Goal: Transaction & Acquisition: Purchase product/service

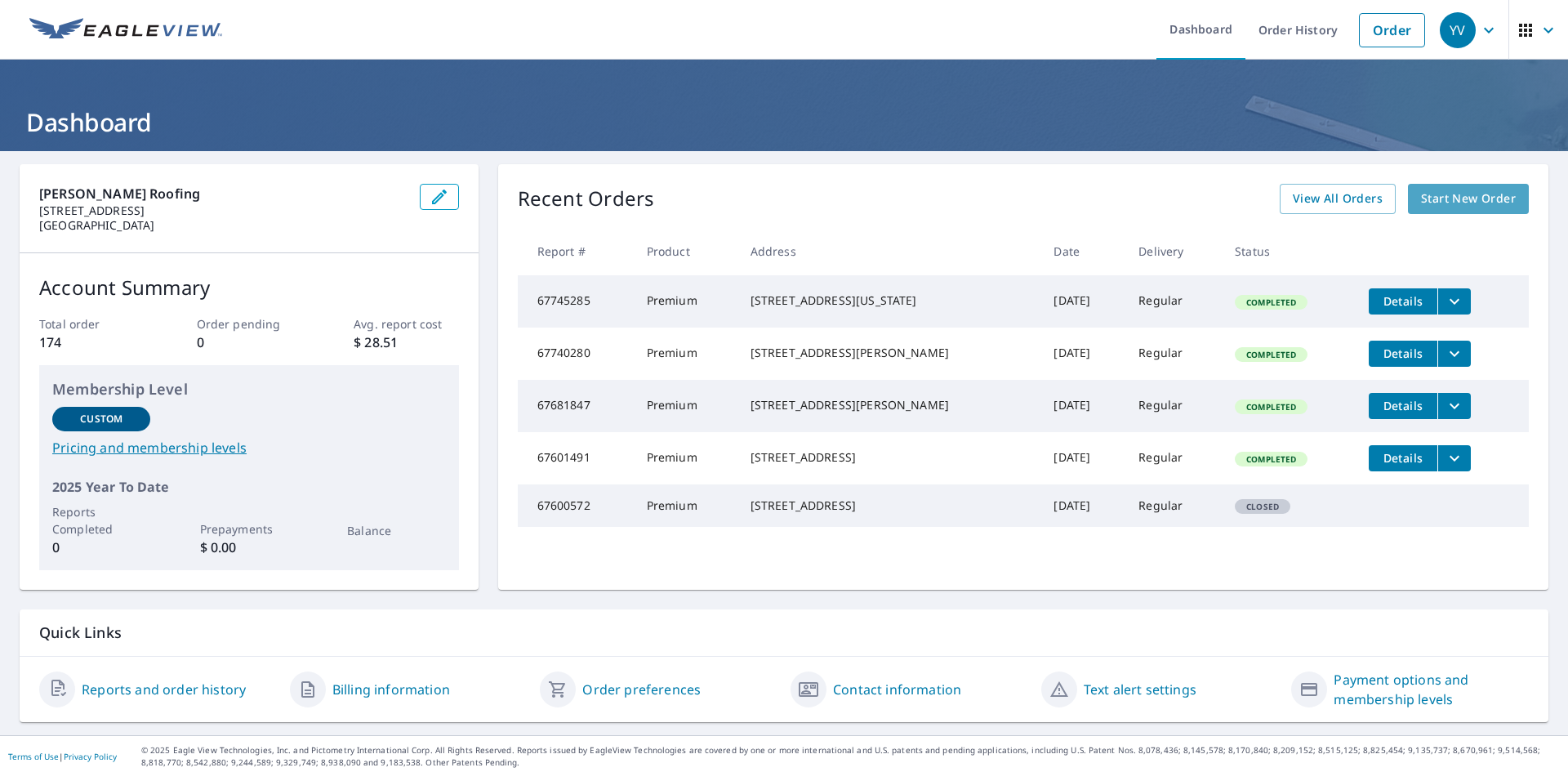
click at [1455, 198] on span "Start New Order" at bounding box center [1467, 198] width 95 height 20
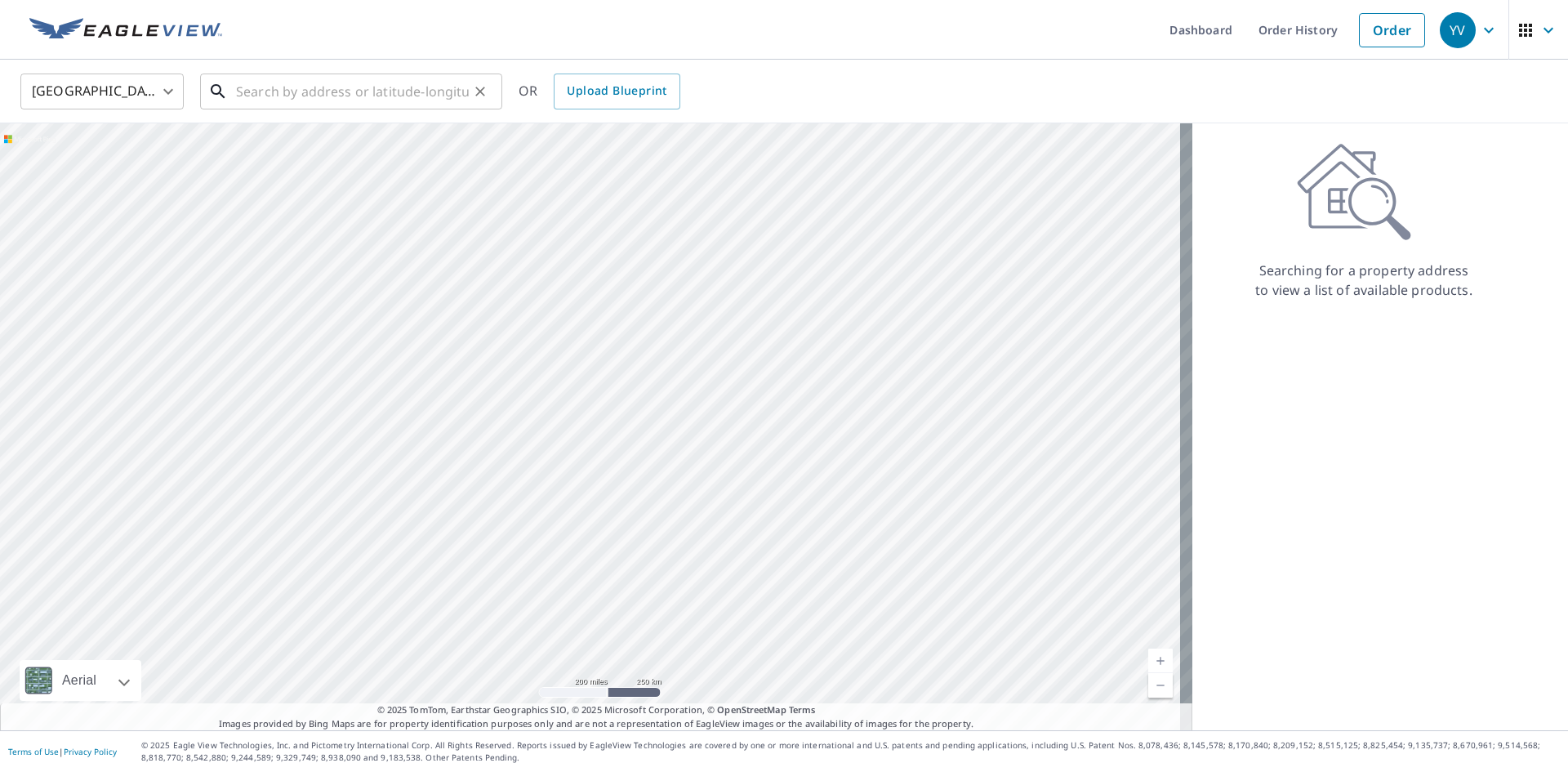
click at [259, 93] on input "text" at bounding box center [352, 92] width 232 height 46
paste input "[STREET_ADDRESS]"
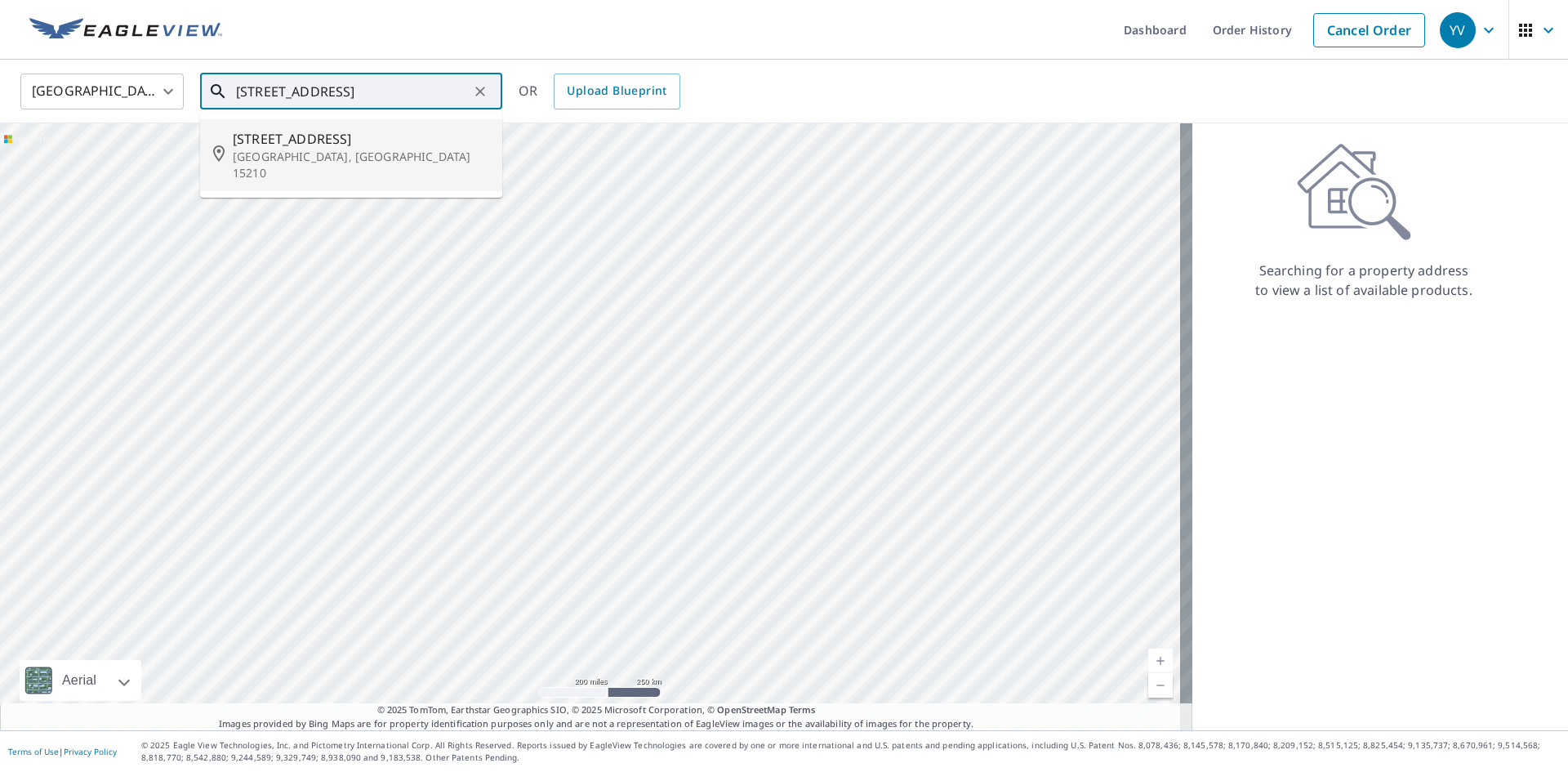
click at [305, 147] on span "[STREET_ADDRESS]" at bounding box center [360, 139] width 256 height 20
type input "[STREET_ADDRESS]"
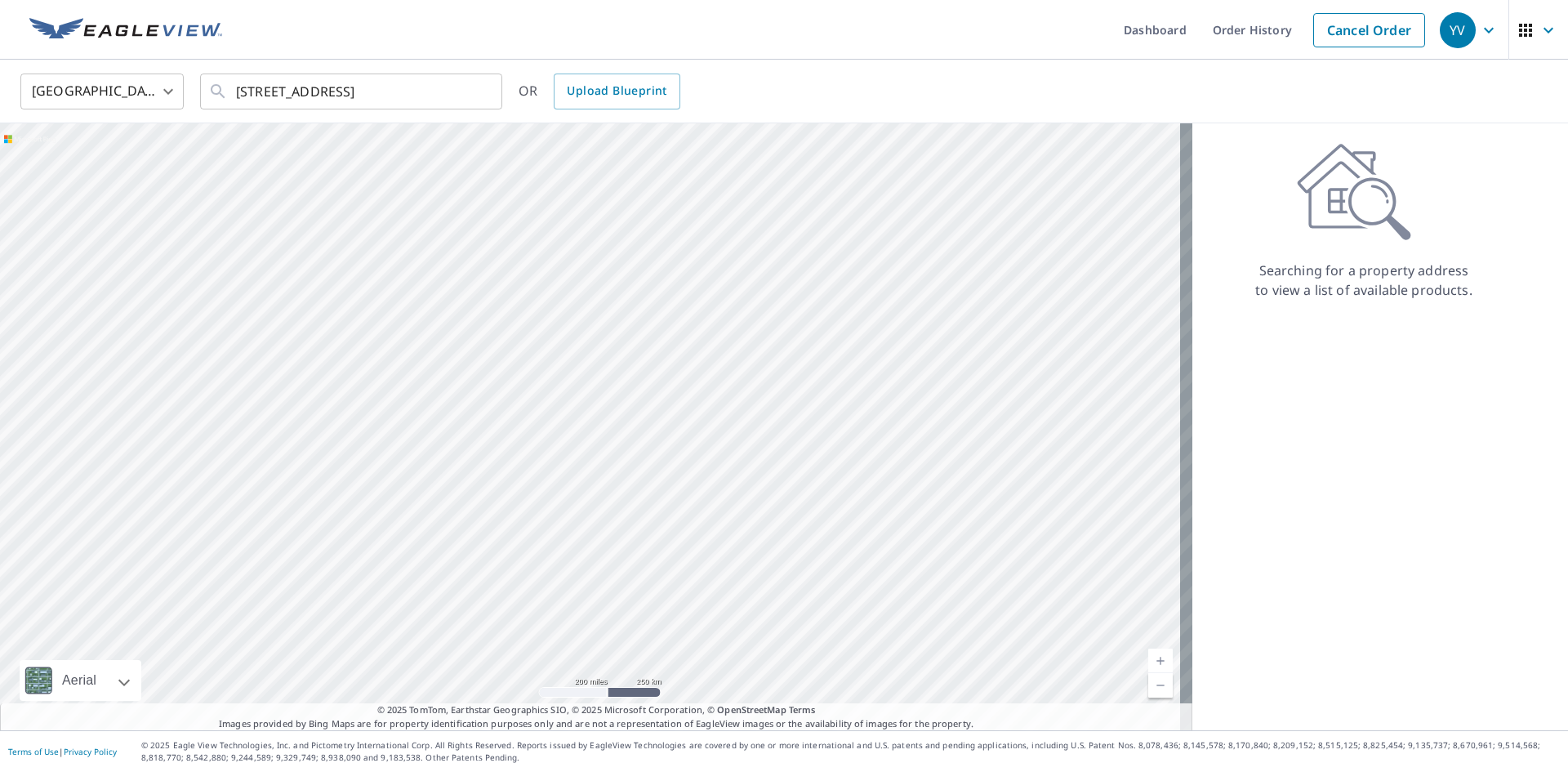
scroll to position [0, 0]
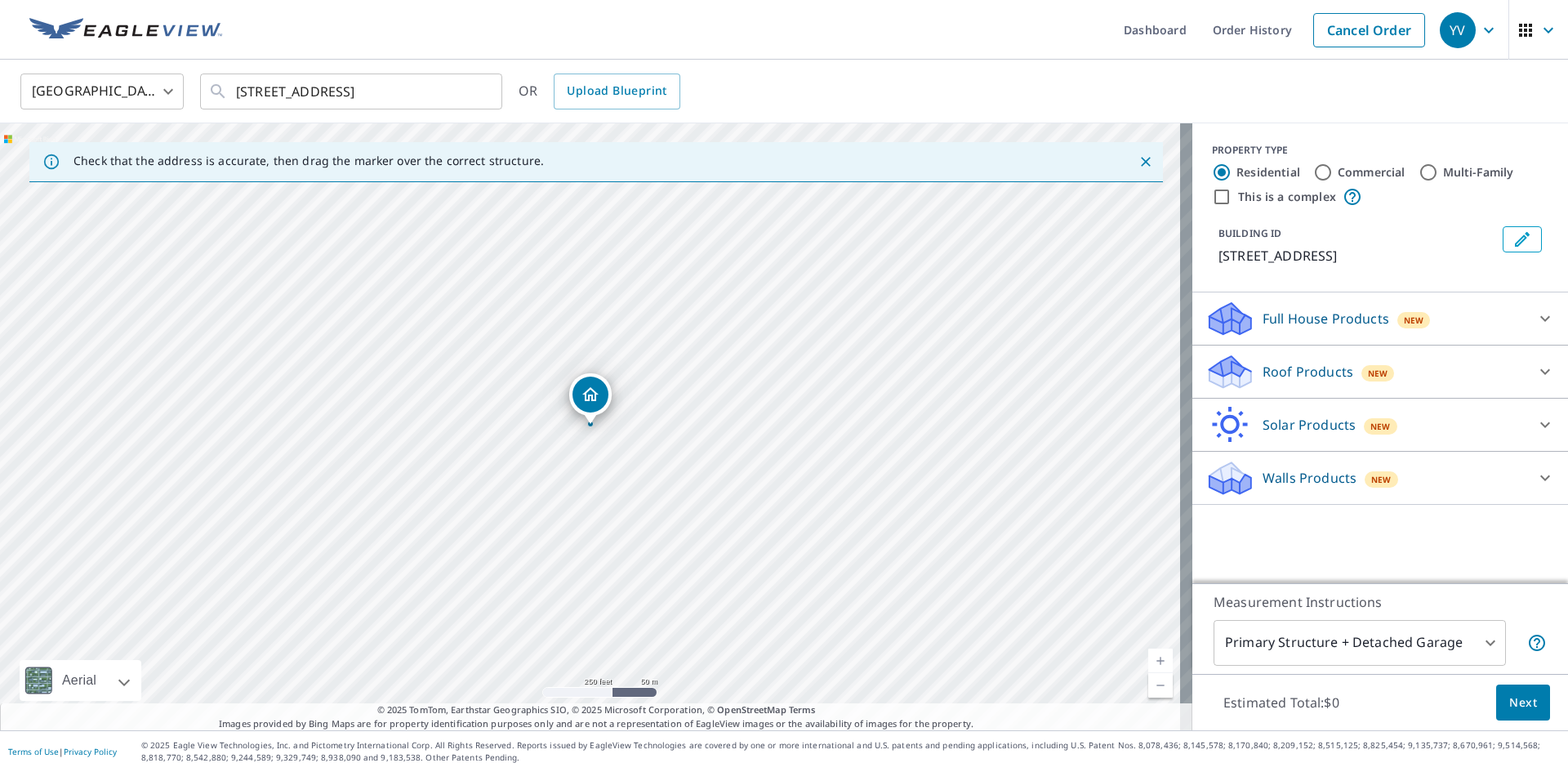
click at [1333, 368] on p "Roof Products" at bounding box center [1307, 372] width 91 height 20
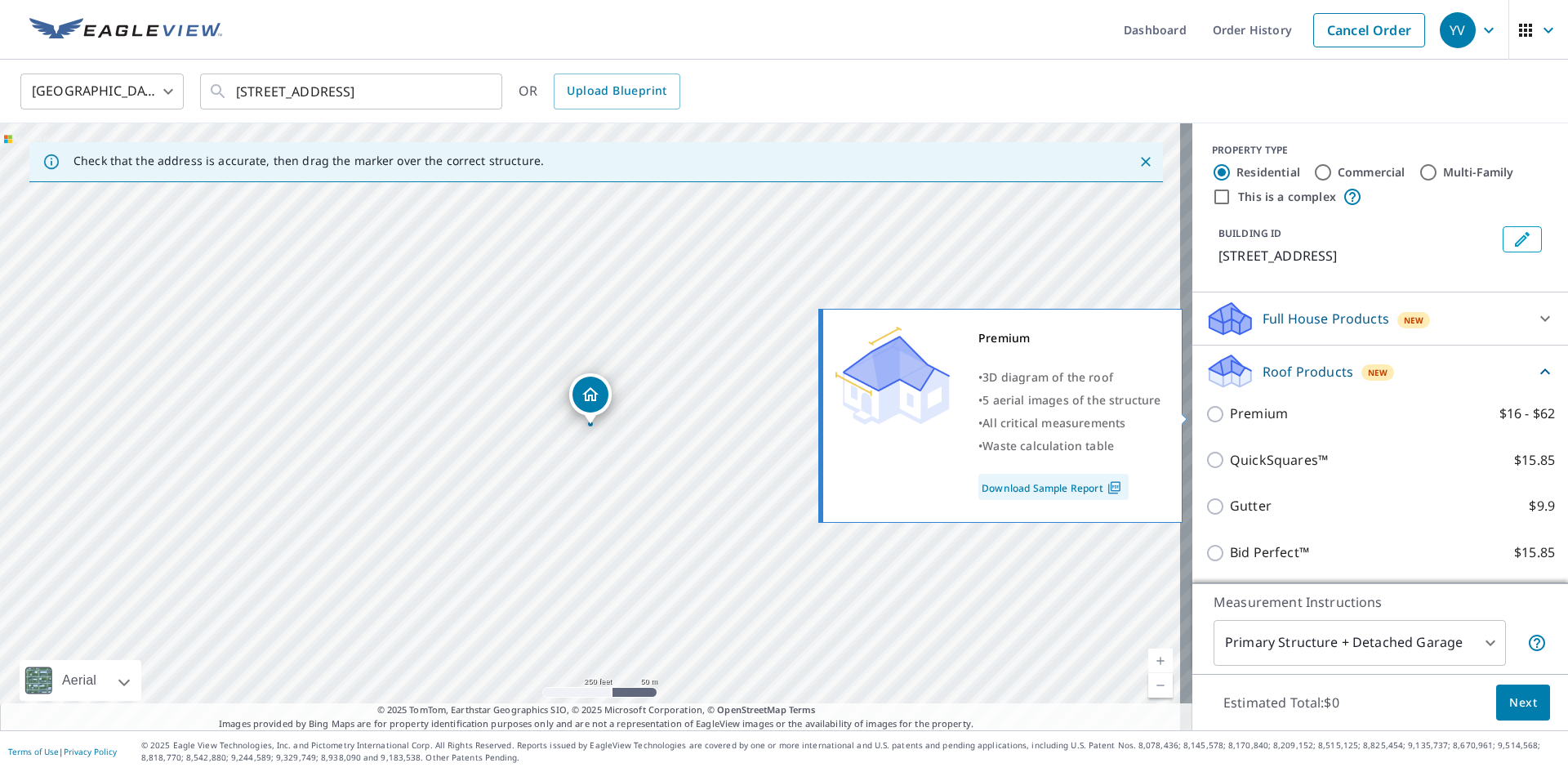
click at [1241, 413] on p "Premium" at bounding box center [1259, 414] width 58 height 20
click at [1230, 413] on input "Premium $16 - $62" at bounding box center [1217, 414] width 25 height 20
checkbox input "true"
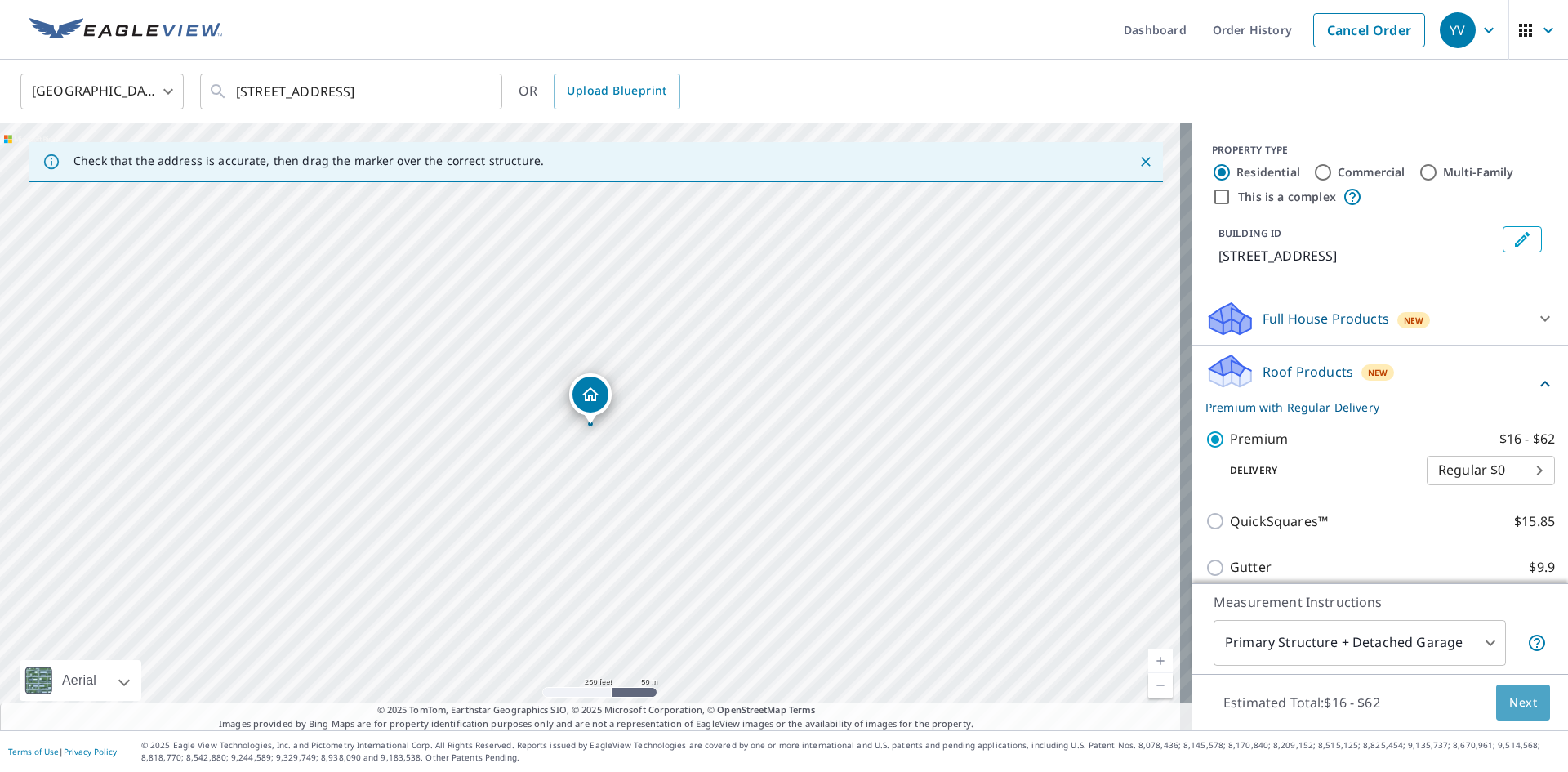
click at [1513, 702] on span "Next" at bounding box center [1523, 703] width 28 height 20
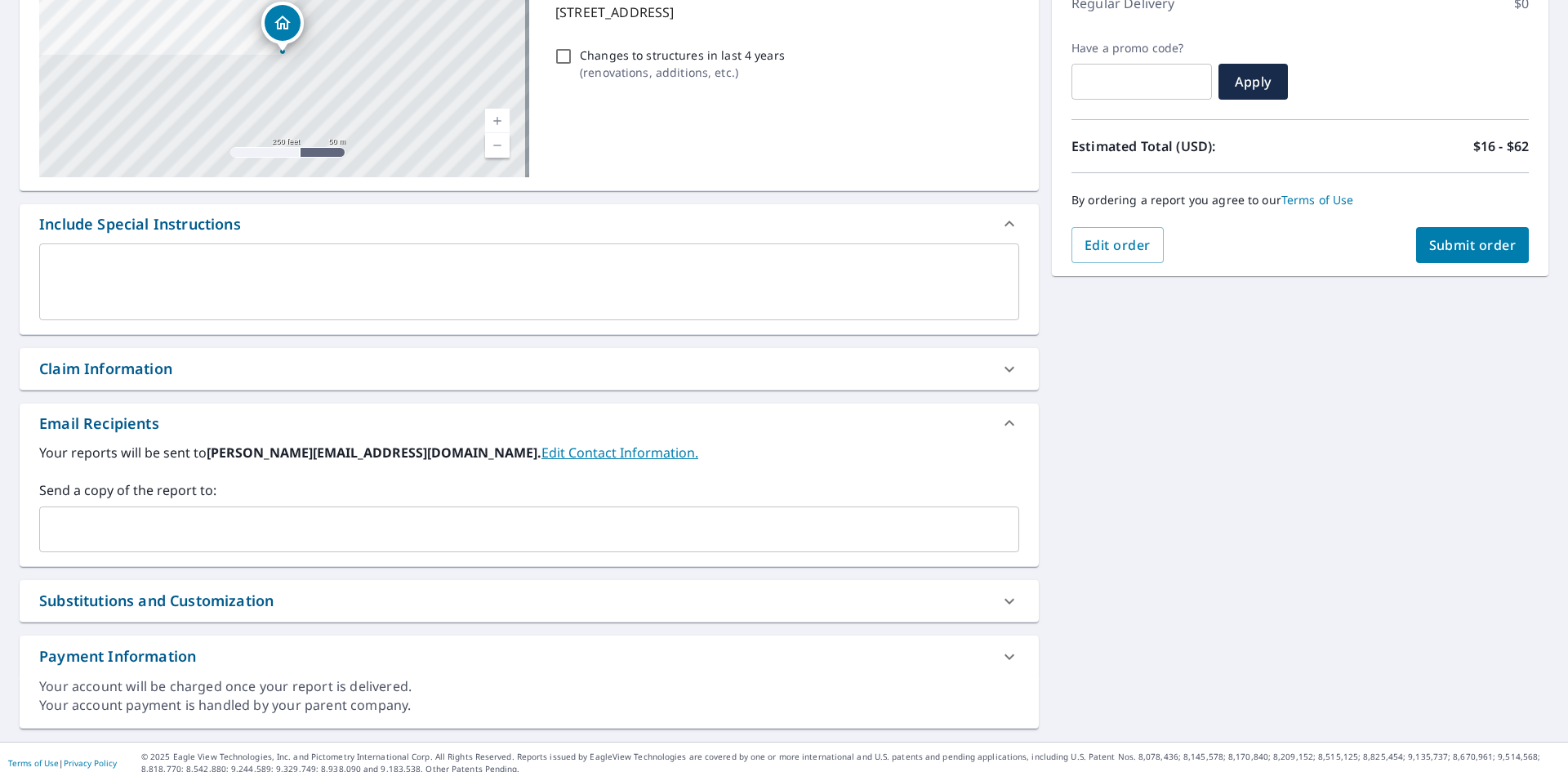
scroll to position [256, 0]
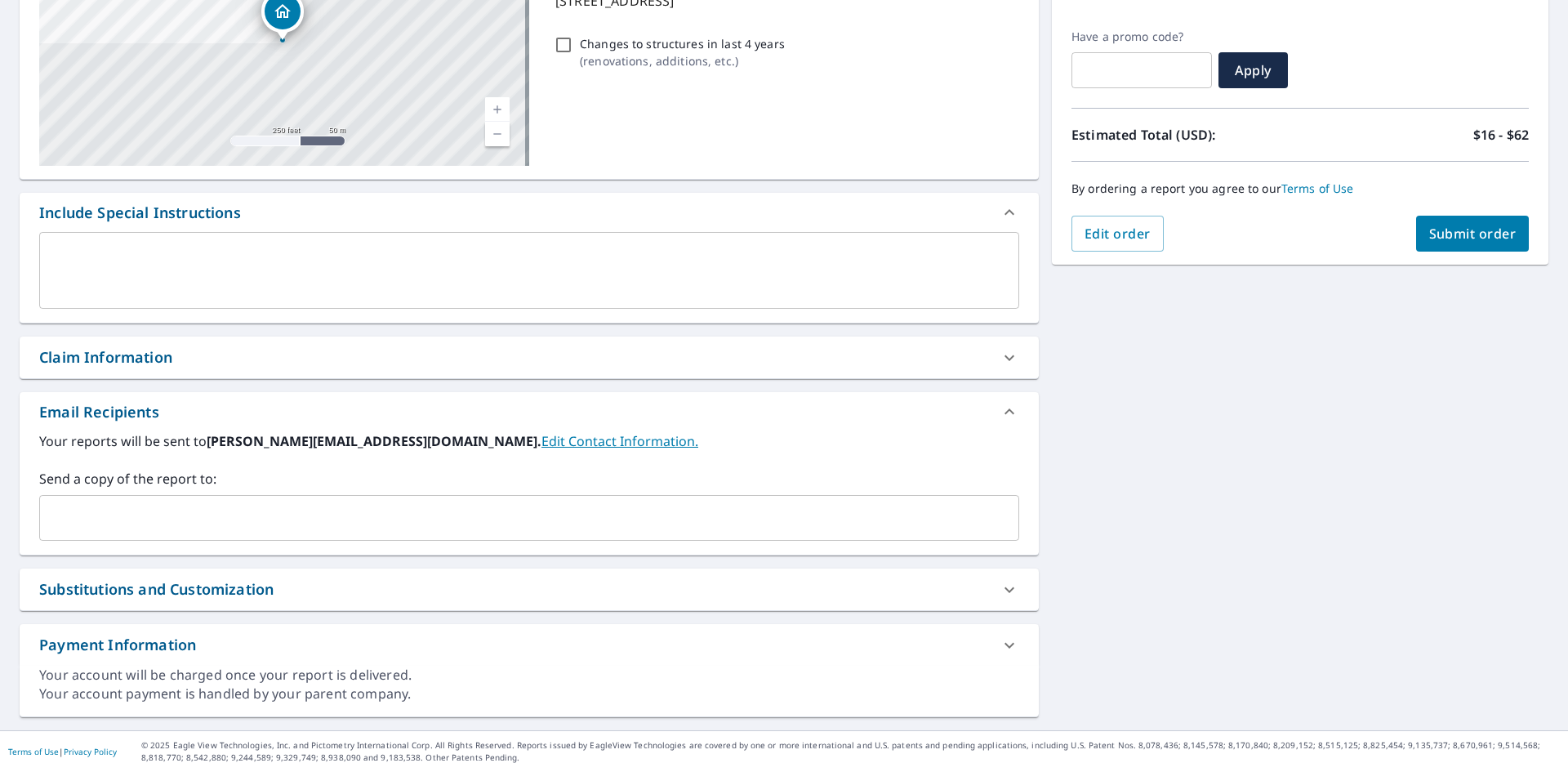
click at [155, 529] on input "text" at bounding box center [517, 518] width 941 height 31
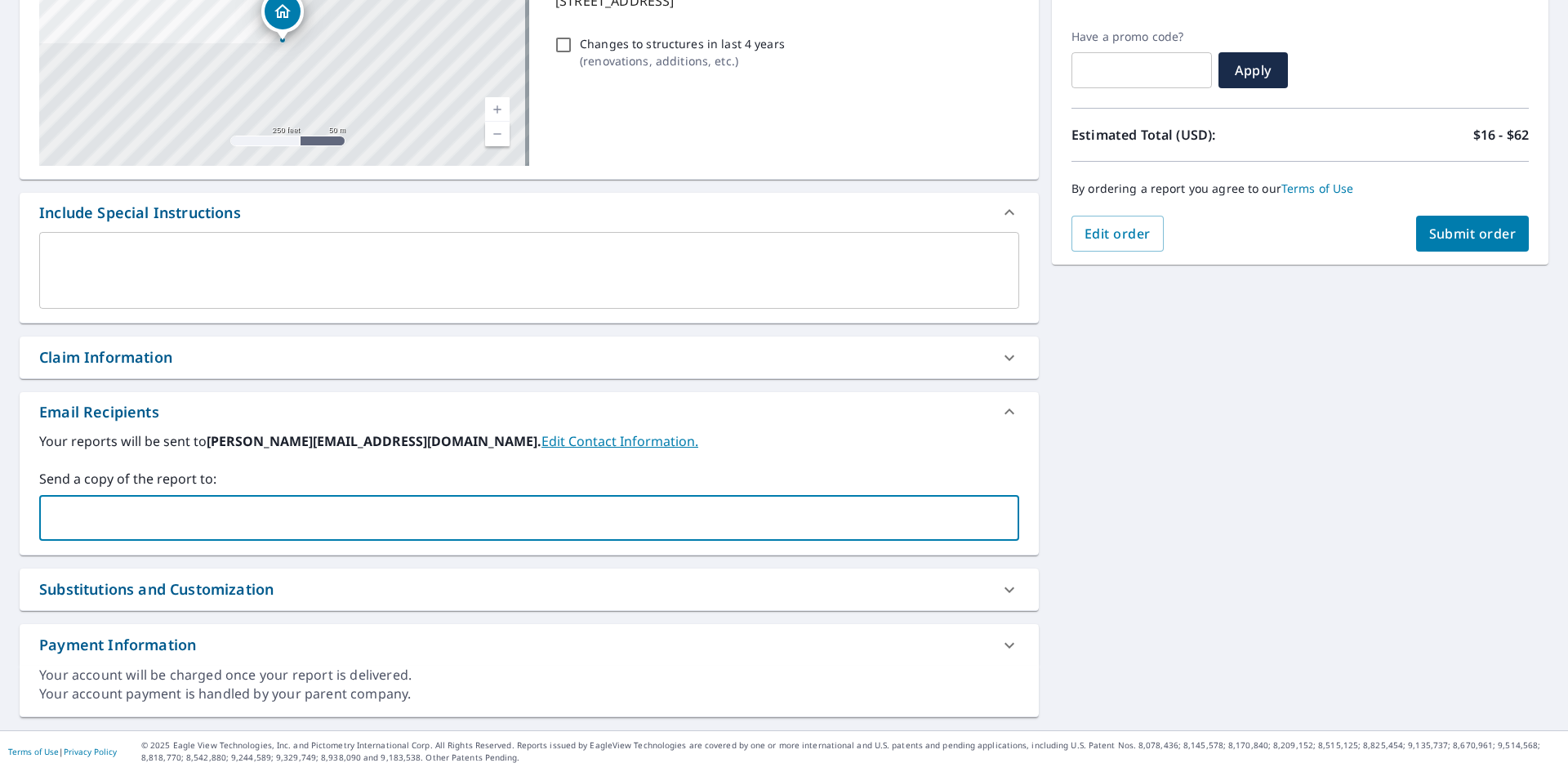
type input "[PERSON_NAME][EMAIL_ADDRESS][DOMAIN_NAME]"
click at [1460, 239] on span "Submit order" at bounding box center [1472, 233] width 88 height 18
checkbox input "true"
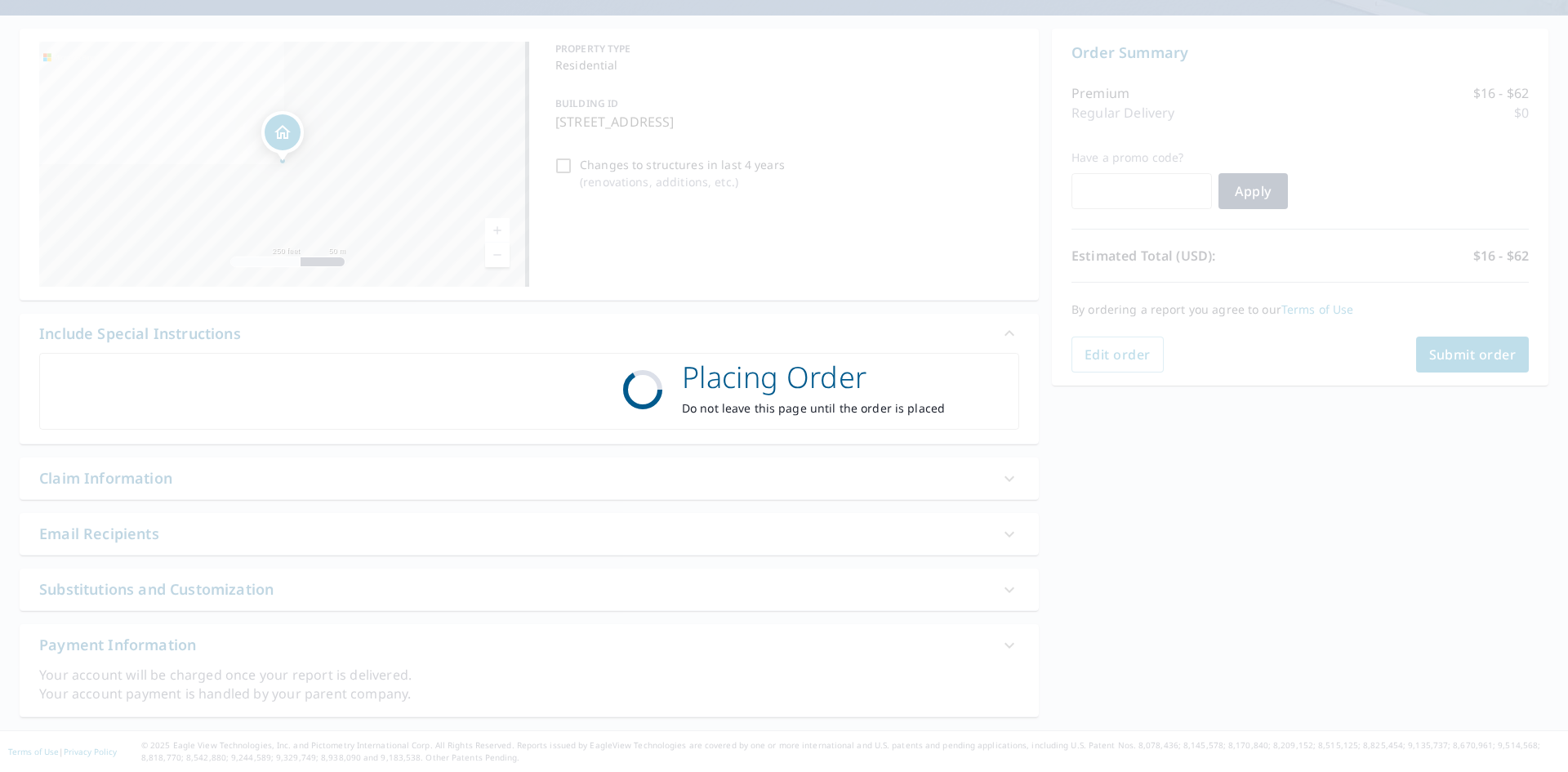
scroll to position [136, 0]
